Goal: Find contact information: Find contact information

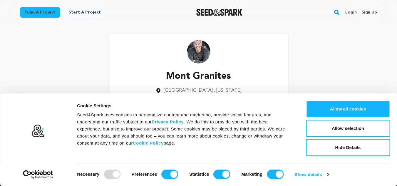
click at [172, 78] on p "Mont Granites" at bounding box center [199, 76] width 86 height 14
click at [186, 76] on p "Mont Granites" at bounding box center [199, 76] width 86 height 14
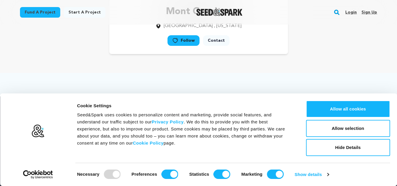
scroll to position [29, 0]
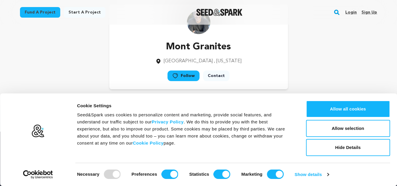
click at [208, 76] on link "Contact" at bounding box center [216, 76] width 26 height 11
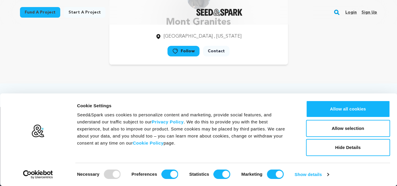
scroll to position [59, 0]
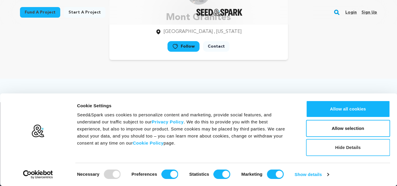
click at [352, 148] on button "Hide Details" at bounding box center [348, 147] width 84 height 17
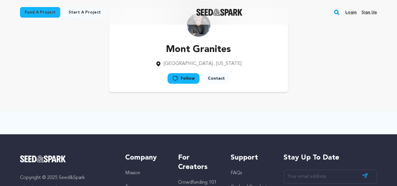
scroll to position [0, 0]
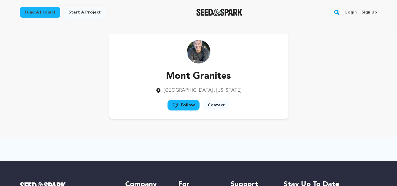
click at [197, 53] on img at bounding box center [199, 52] width 24 height 24
drag, startPoint x: 226, startPoint y: 89, endPoint x: 167, endPoint y: 97, distance: 60.0
click at [167, 97] on div "Mont Granites [GEOGRAPHIC_DATA] , [US_STATE] Follow" at bounding box center [198, 76] width 179 height 85
drag, startPoint x: 283, startPoint y: 100, endPoint x: 165, endPoint y: 39, distance: 133.0
click at [284, 100] on div "Mont Granites [GEOGRAPHIC_DATA] , [US_STATE] Follow" at bounding box center [198, 76] width 179 height 85
